Goal: Information Seeking & Learning: Check status

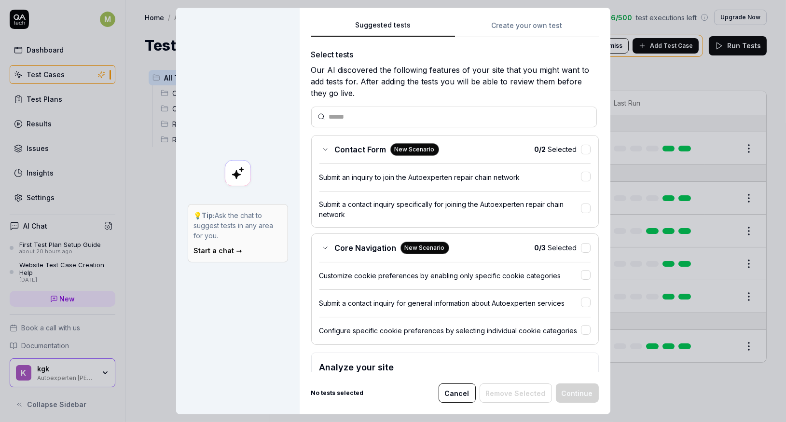
scroll to position [53, 0]
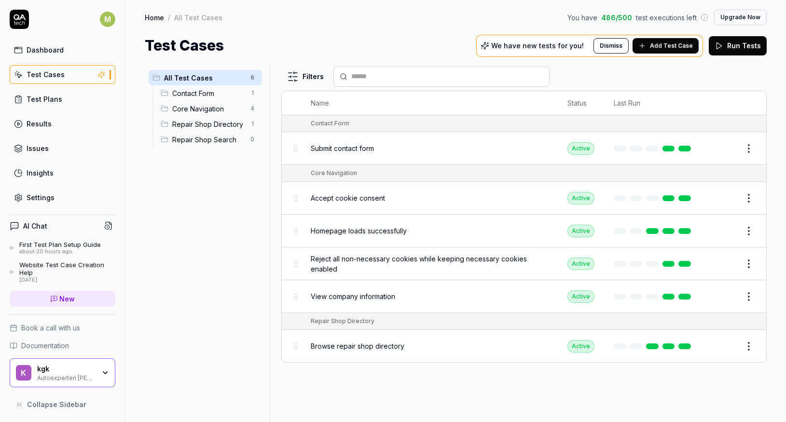
click at [73, 124] on link "Results" at bounding box center [63, 123] width 106 height 19
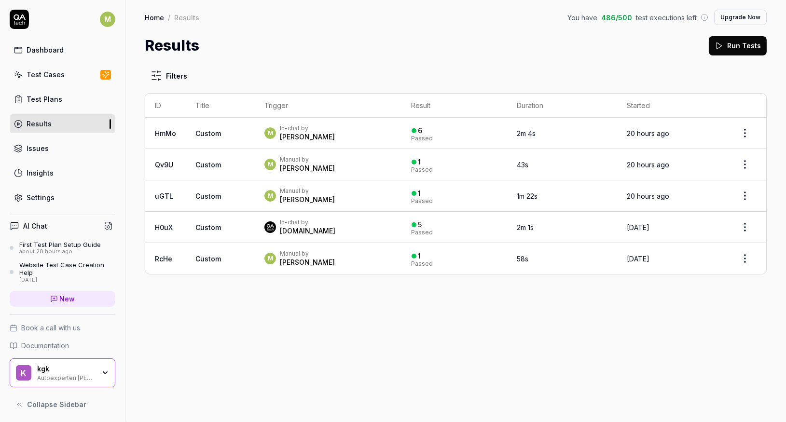
click at [211, 139] on td "Custom" at bounding box center [220, 133] width 69 height 31
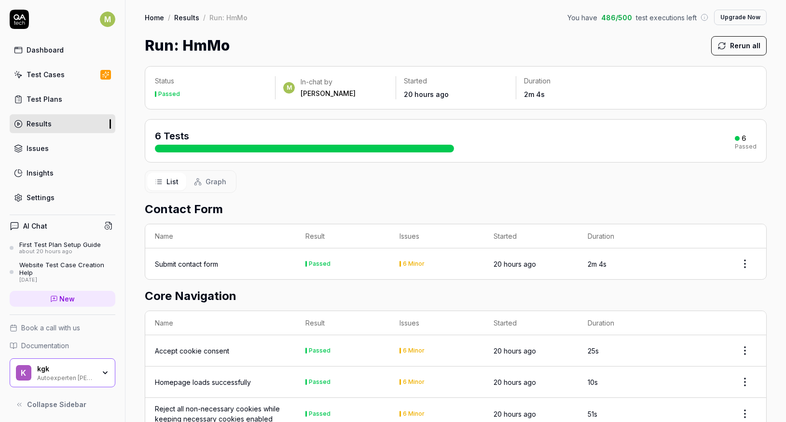
click at [252, 264] on div "Submit contact form" at bounding box center [220, 264] width 131 height 10
click at [216, 264] on div "Submit contact form" at bounding box center [186, 264] width 63 height 10
click at [611, 264] on td "2m 4s" at bounding box center [625, 263] width 94 height 31
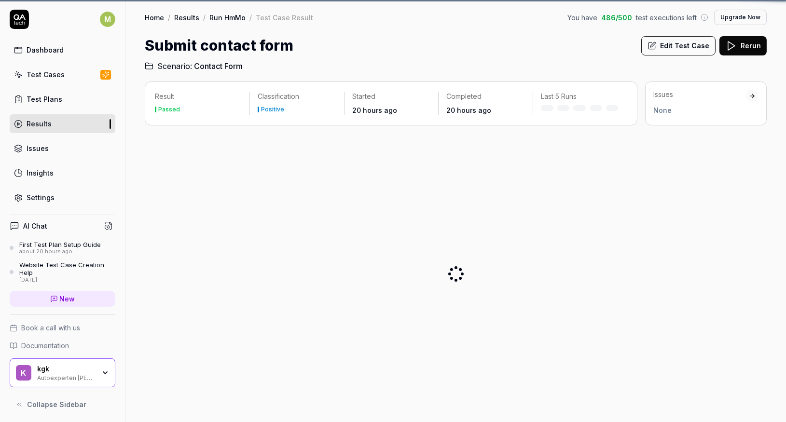
click at [753, 263] on div at bounding box center [456, 273] width 622 height 281
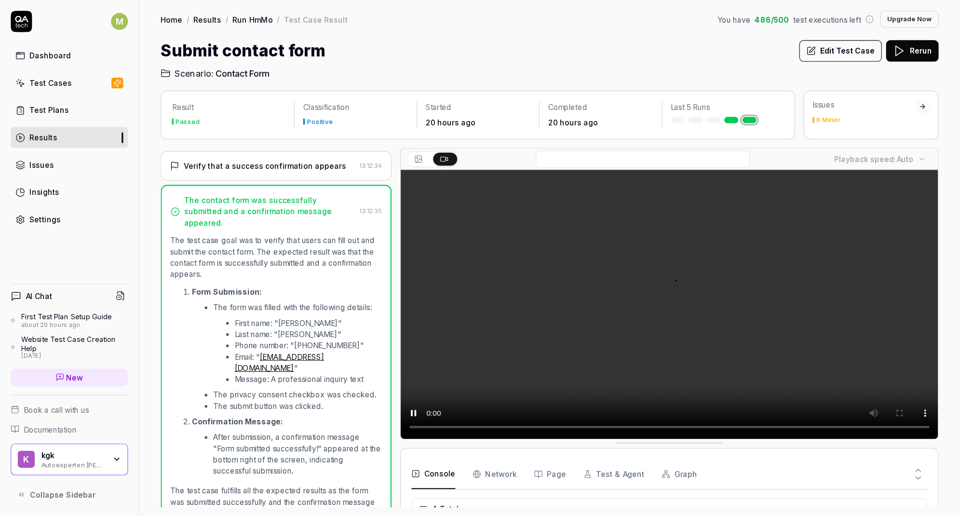
scroll to position [268, 0]
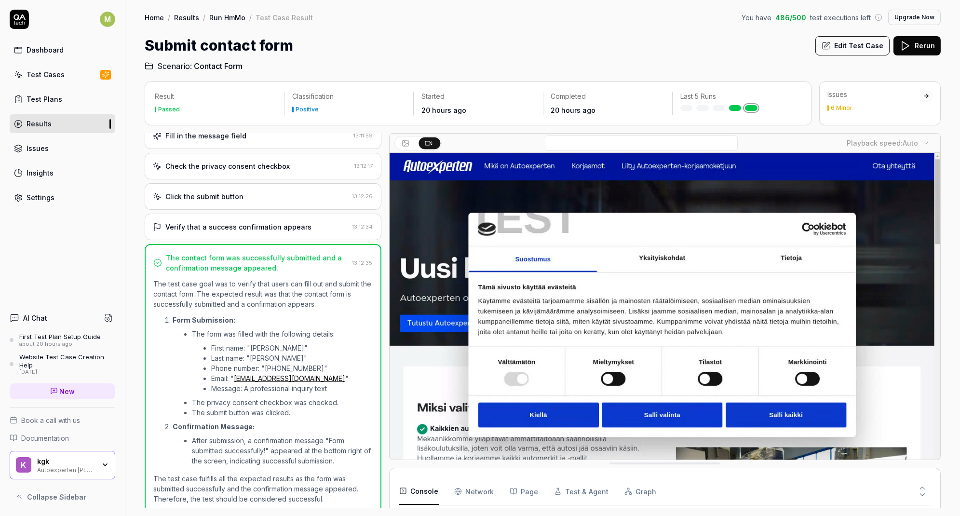
click at [785, 422] on icon at bounding box center [922, 488] width 9 height 9
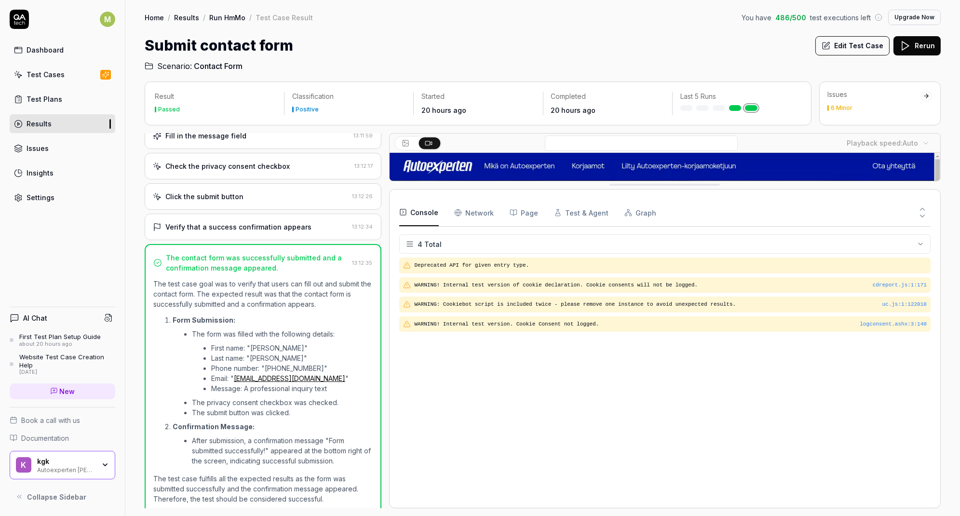
click at [785, 238] on html "M Dashboard Test Cases Test Plans Results Issues Insights Settings AI Chat Firs…" at bounding box center [480, 258] width 960 height 516
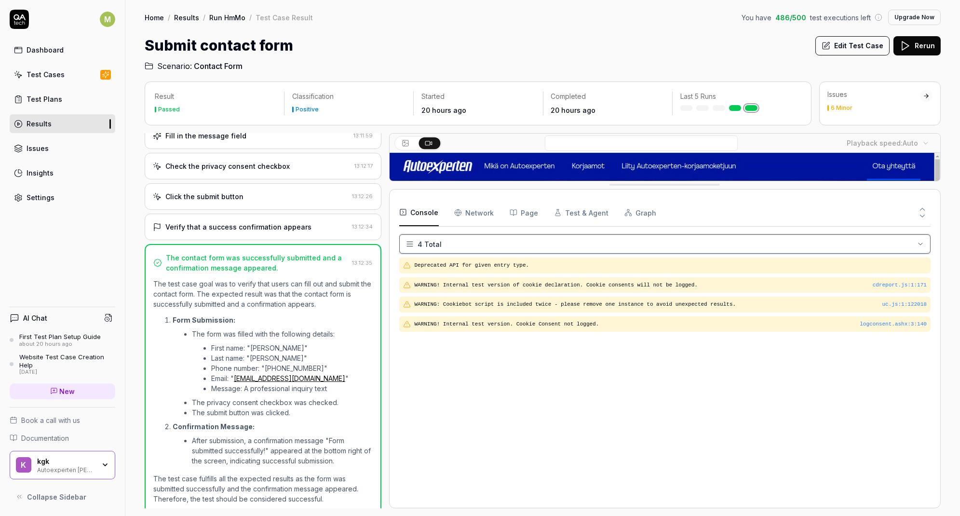
click at [785, 242] on html "M Dashboard Test Cases Test Plans Results Issues Insights Settings AI Chat Firs…" at bounding box center [480, 258] width 960 height 516
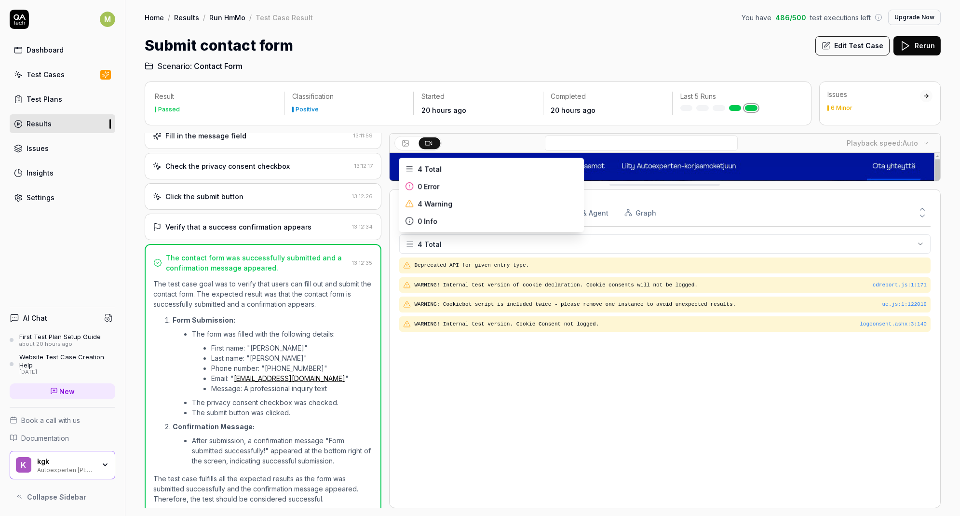
click at [785, 244] on html "M Dashboard Test Cases Test Plans Results Issues Insights Settings AI Chat Firs…" at bounding box center [480, 258] width 960 height 516
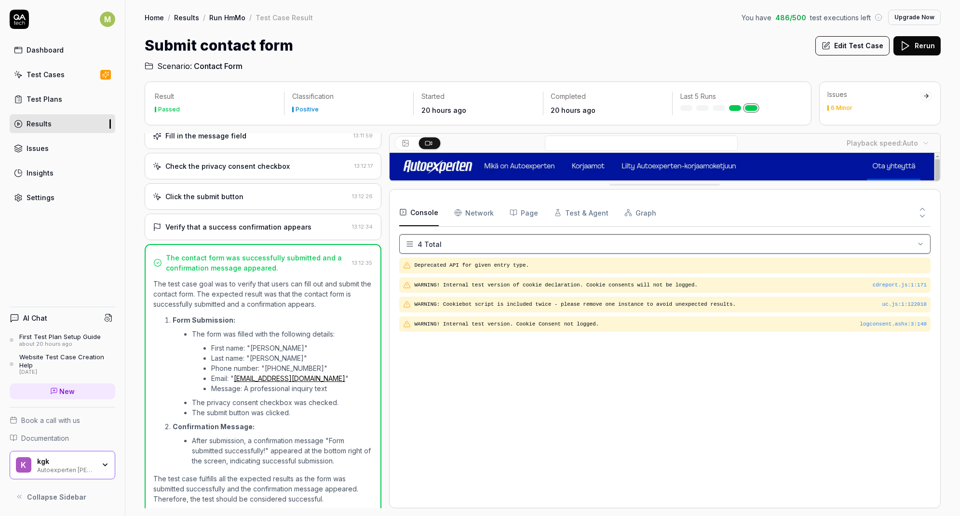
click at [785, 235] on html "M Dashboard Test Cases Test Plans Results Issues Insights Settings AI Chat Firs…" at bounding box center [480, 258] width 960 height 516
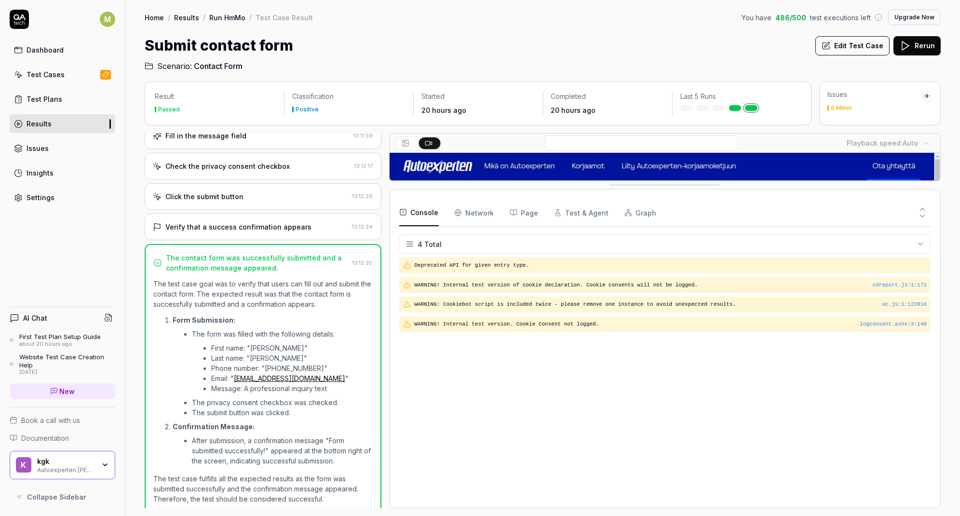
click at [785, 218] on button at bounding box center [923, 218] width 16 height 13
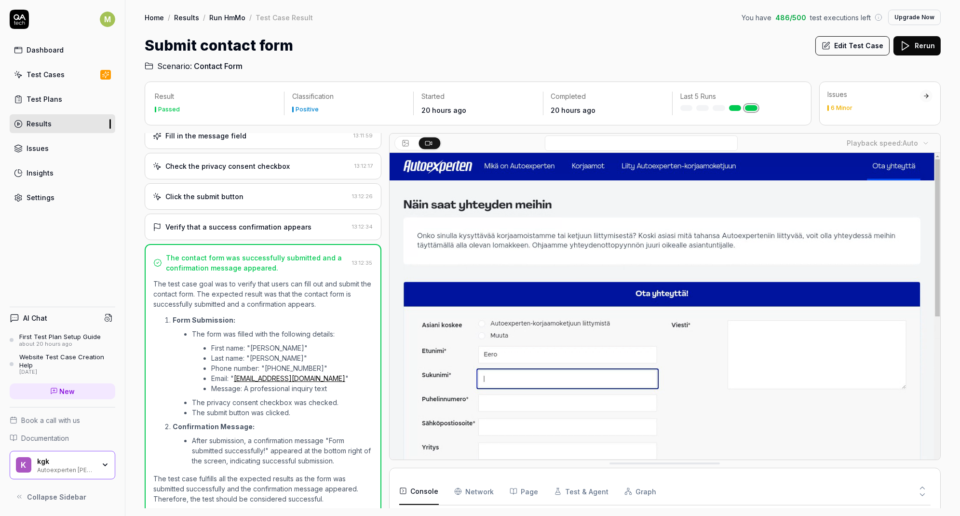
scroll to position [7, 0]
